Goal: Use online tool/utility: Utilize a website feature to perform a specific function

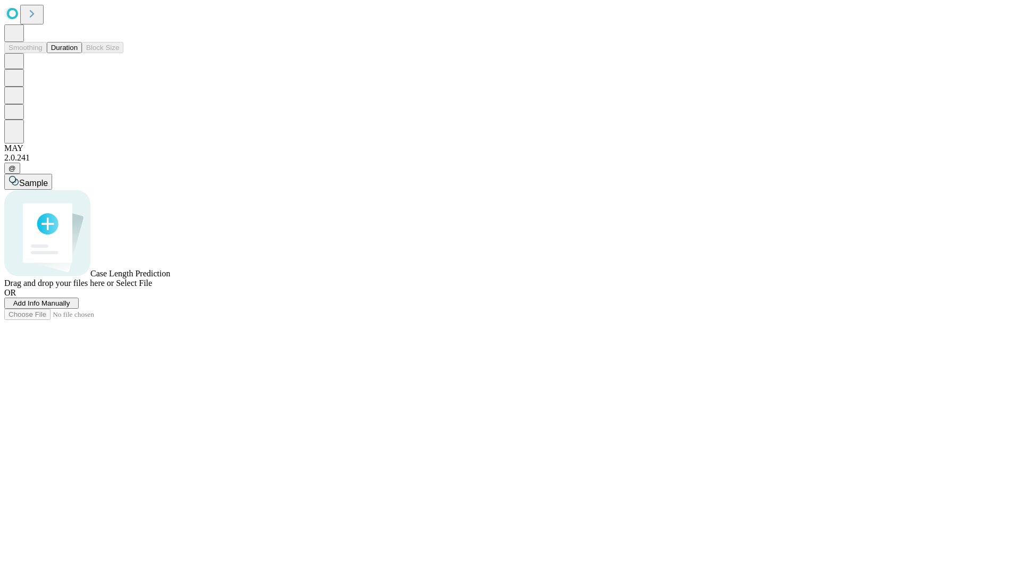
click at [78, 53] on button "Duration" at bounding box center [64, 47] width 35 height 11
click at [152, 288] on span "Select File" at bounding box center [134, 283] width 36 height 9
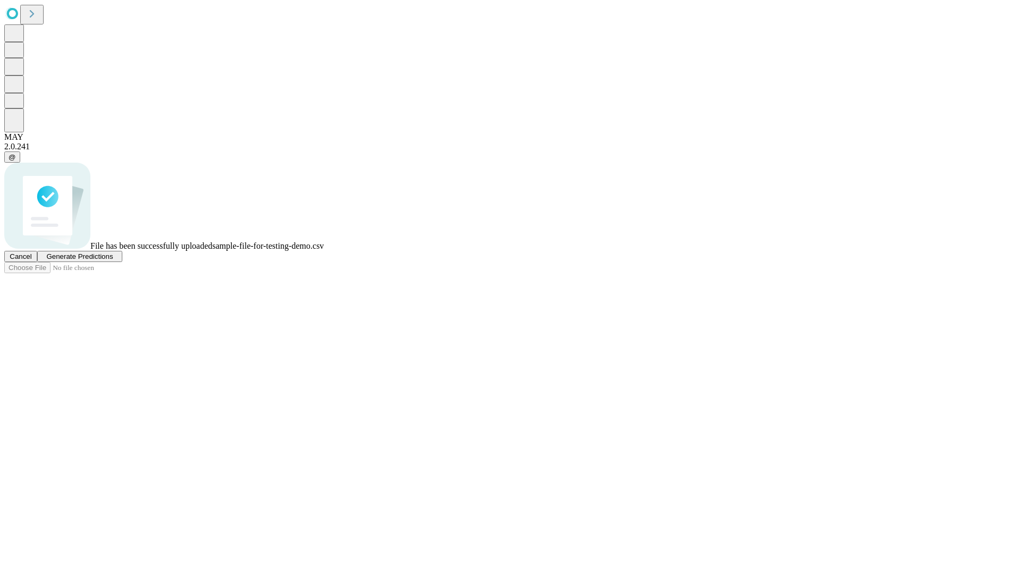
click at [113, 260] on span "Generate Predictions" at bounding box center [79, 256] width 66 height 8
